Goal: Task Accomplishment & Management: Manage account settings

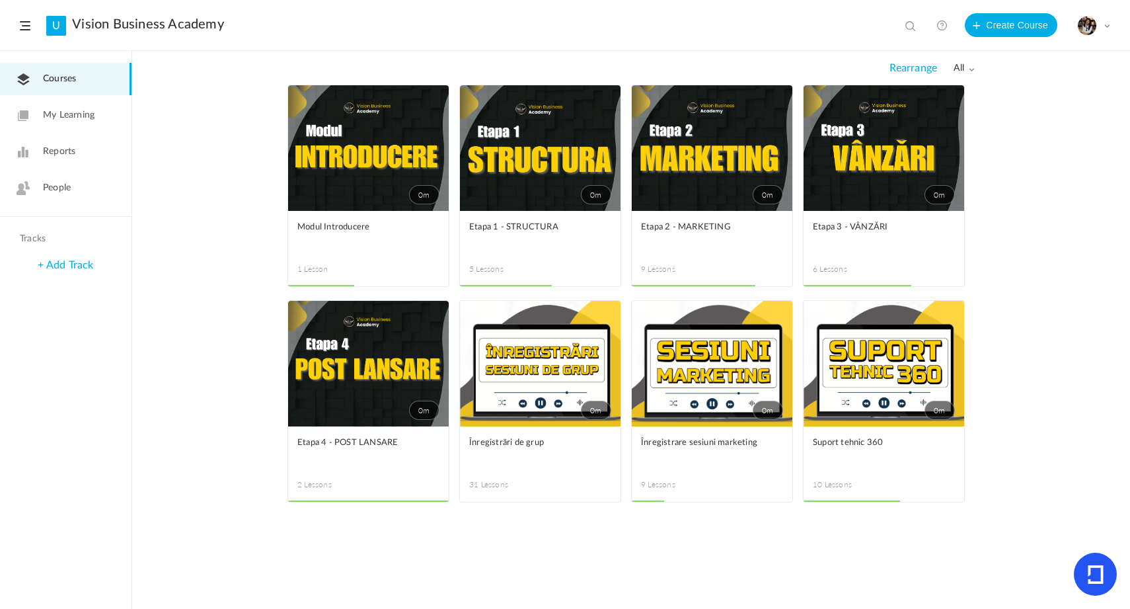
click at [70, 184] on span "People" at bounding box center [57, 188] width 28 height 14
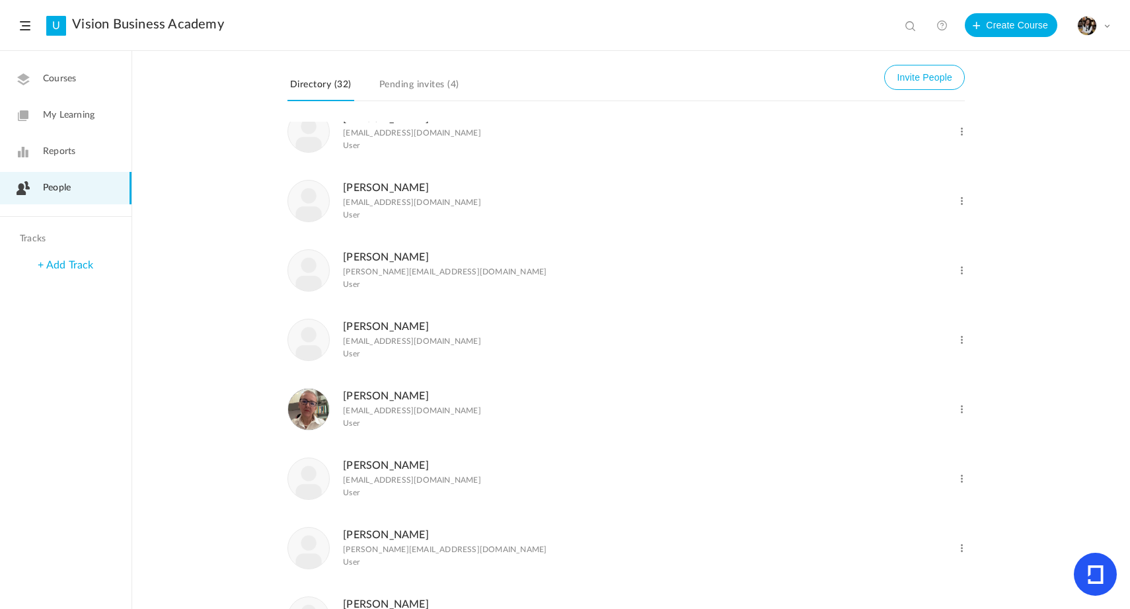
scroll to position [1205, 0]
click at [636, 430] on div "Ioana [EMAIL_ADDRESS][DOMAIN_NAME] User" at bounding box center [578, 408] width 583 height 43
click at [962, 416] on div "Change Role Delete User" at bounding box center [917, 401] width 95 height 29
click at [962, 415] on span at bounding box center [962, 408] width 13 height 13
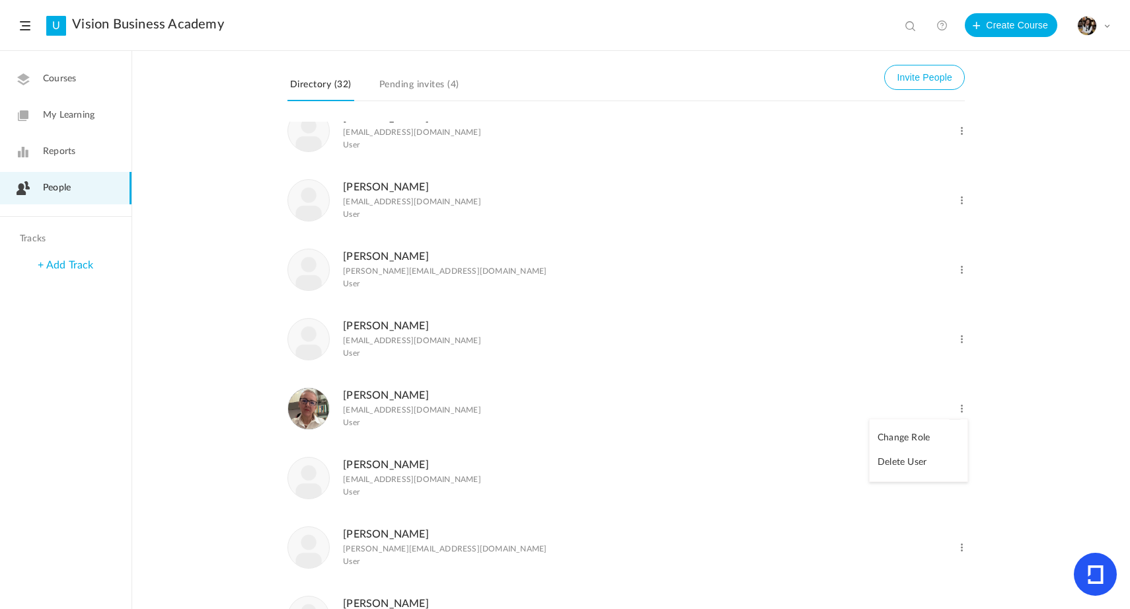
click at [917, 474] on link "Delete User" at bounding box center [919, 462] width 98 height 24
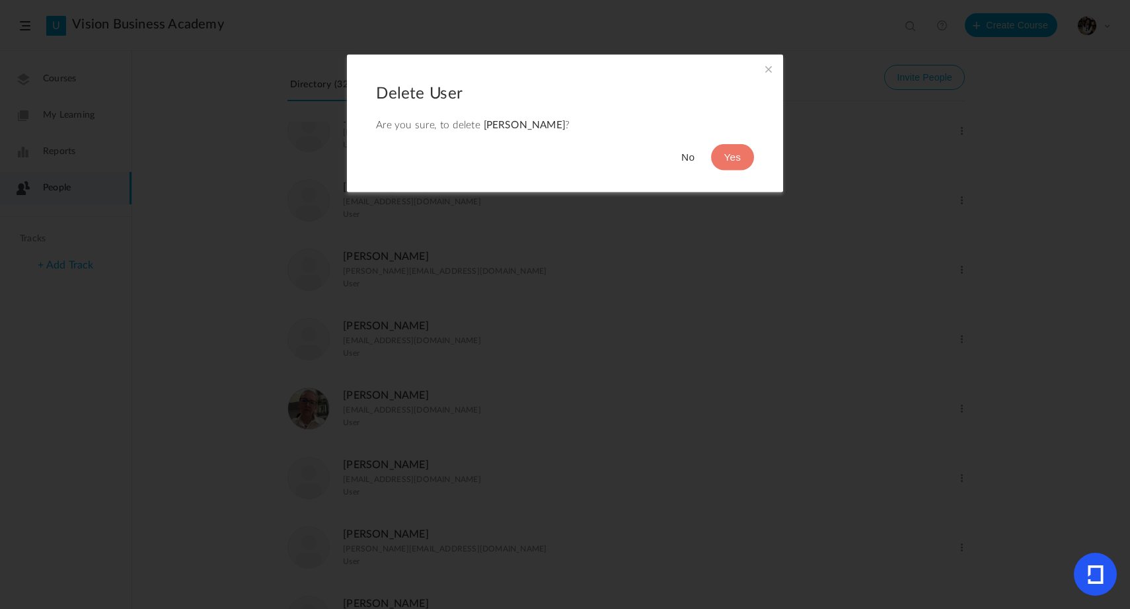
click at [731, 166] on button "Yes" at bounding box center [732, 157] width 43 height 26
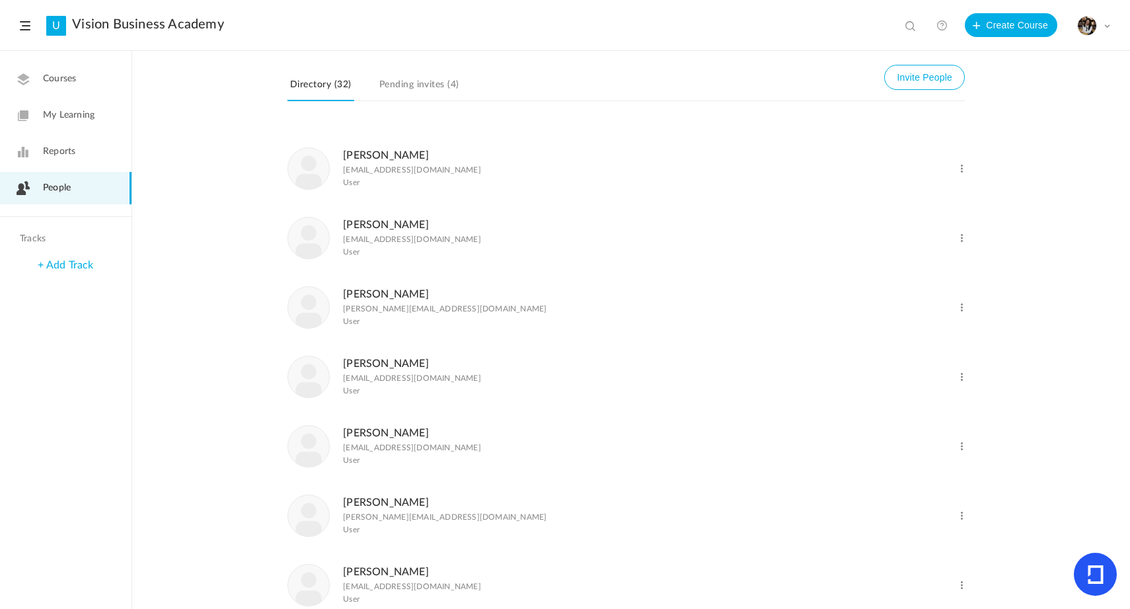
scroll to position [1156, 0]
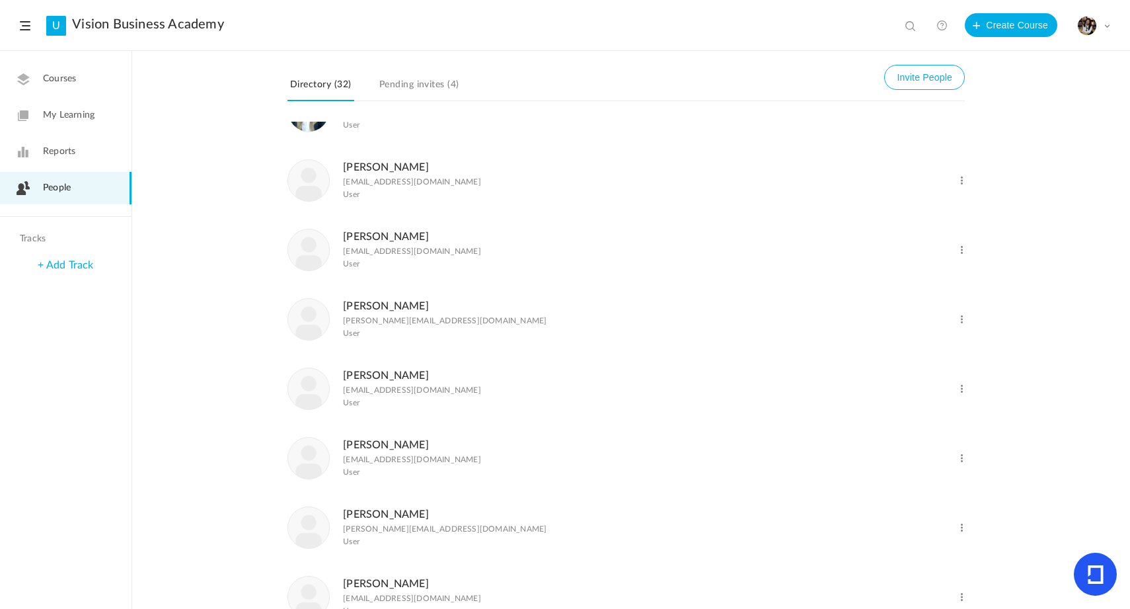
click at [962, 187] on span at bounding box center [962, 180] width 13 height 13
click at [925, 246] on link "Delete User" at bounding box center [919, 234] width 98 height 24
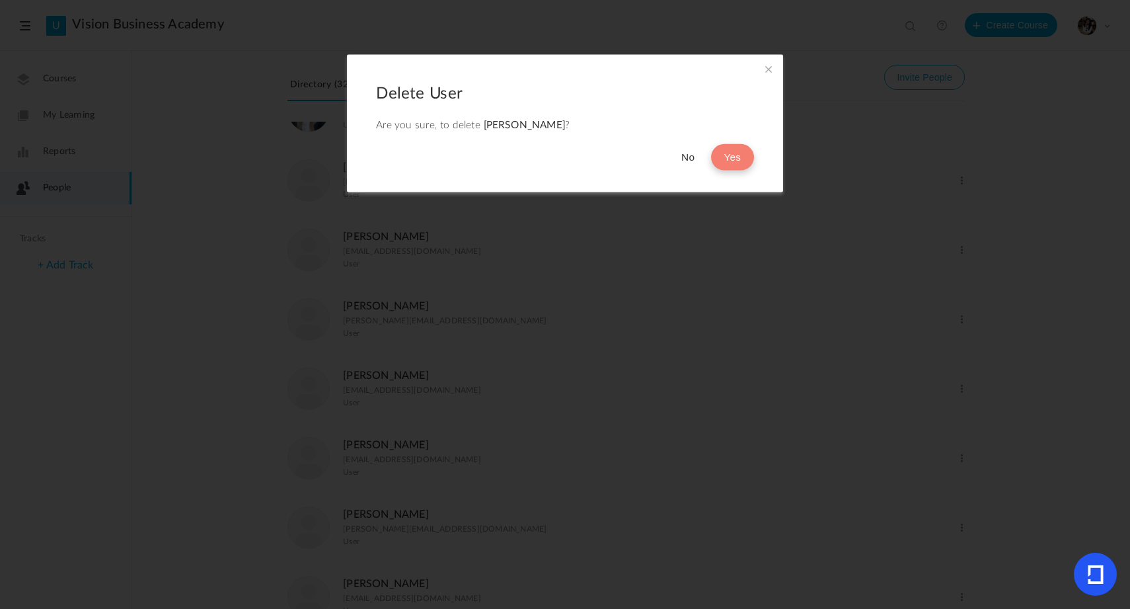
click at [747, 163] on button "Yes" at bounding box center [732, 157] width 43 height 26
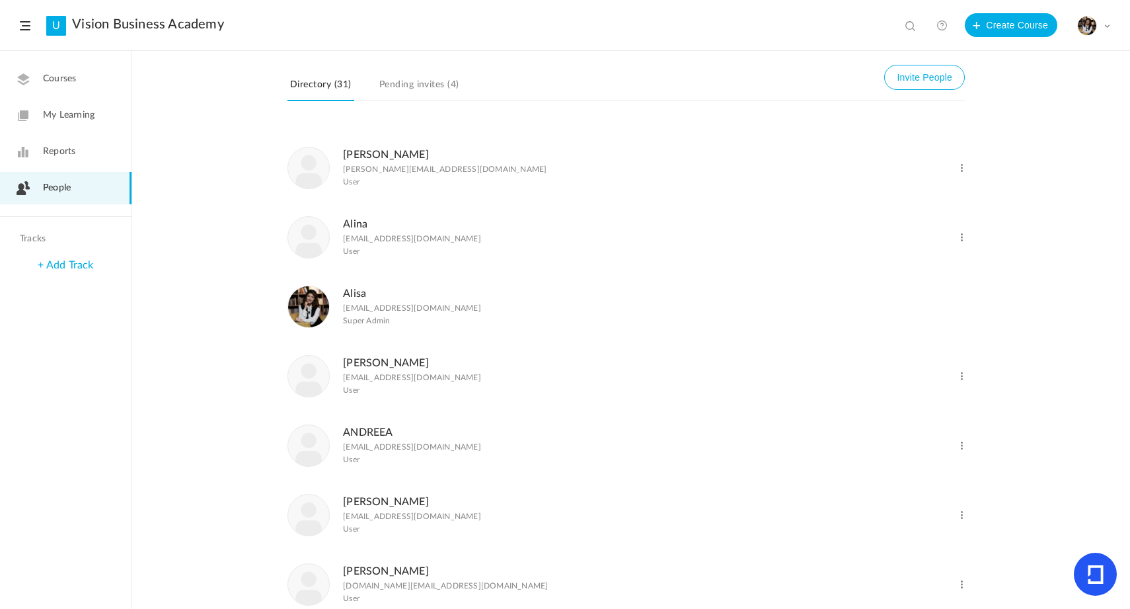
scroll to position [0, 0]
